Goal: Task Accomplishment & Management: Complete application form

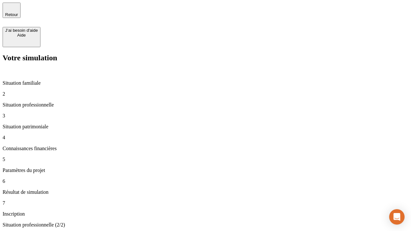
type input "30 000"
type input "40 000"
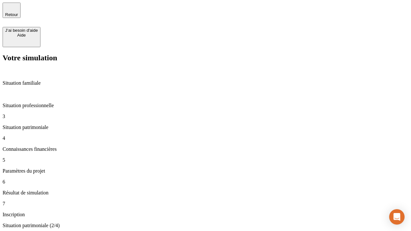
type input "1 100"
type input "20"
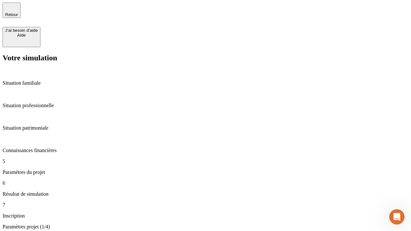
type input "40"
type input "62"
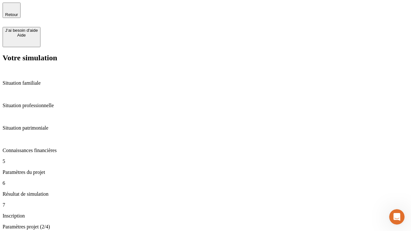
type input "50 000"
type input "640"
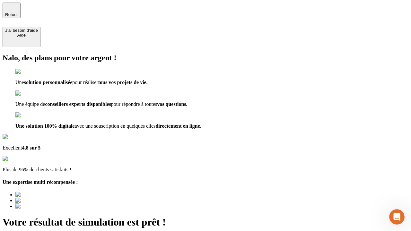
type input "[EMAIL_ADDRESS][DOMAIN_NAME]"
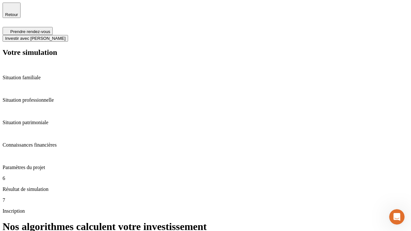
scroll to position [3, 0]
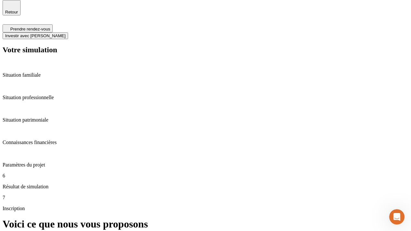
click at [65, 33] on span "Investir avec [PERSON_NAME]" at bounding box center [35, 35] width 60 height 5
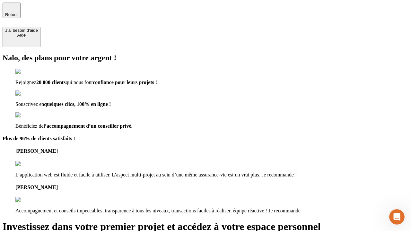
type input "[PERSON_NAME][EMAIL_ADDRESS][DOMAIN_NAME]"
